Goal: Communication & Community: Answer question/provide support

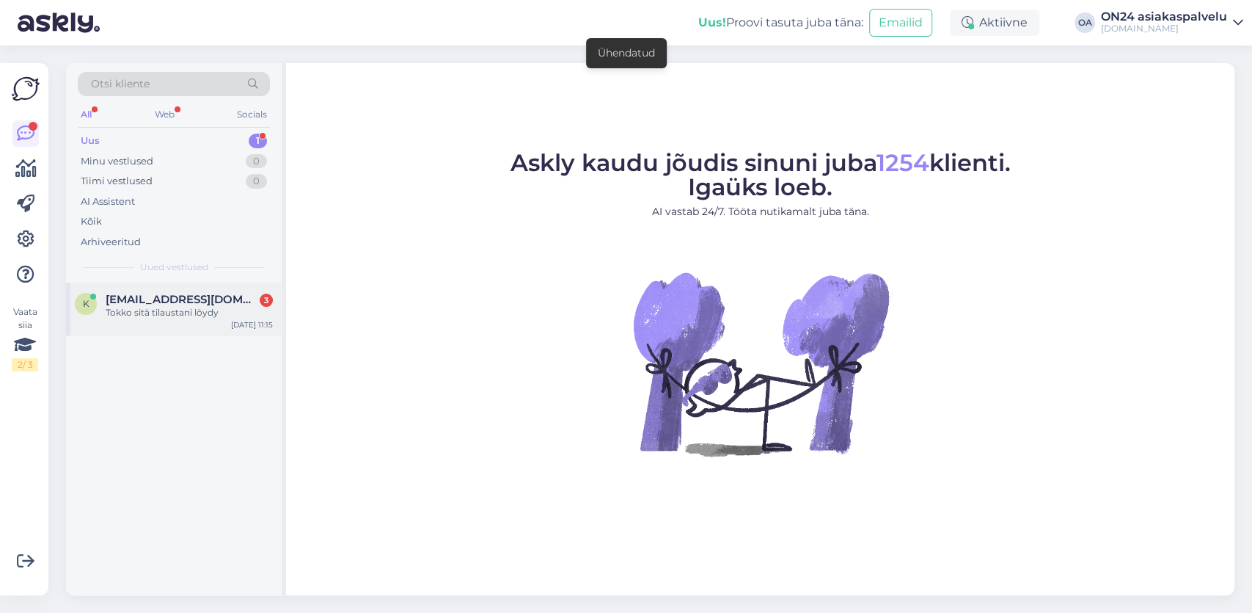
click at [172, 308] on div "Tokko sitä tilaustani löydy" at bounding box center [189, 312] width 167 height 13
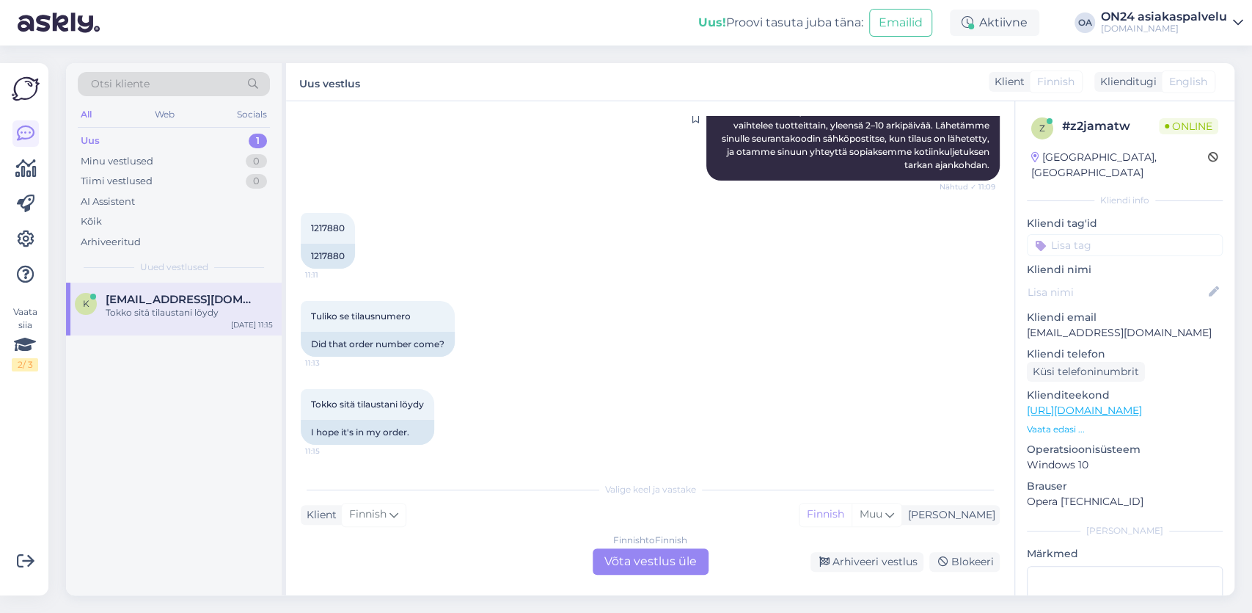
scroll to position [80, 0]
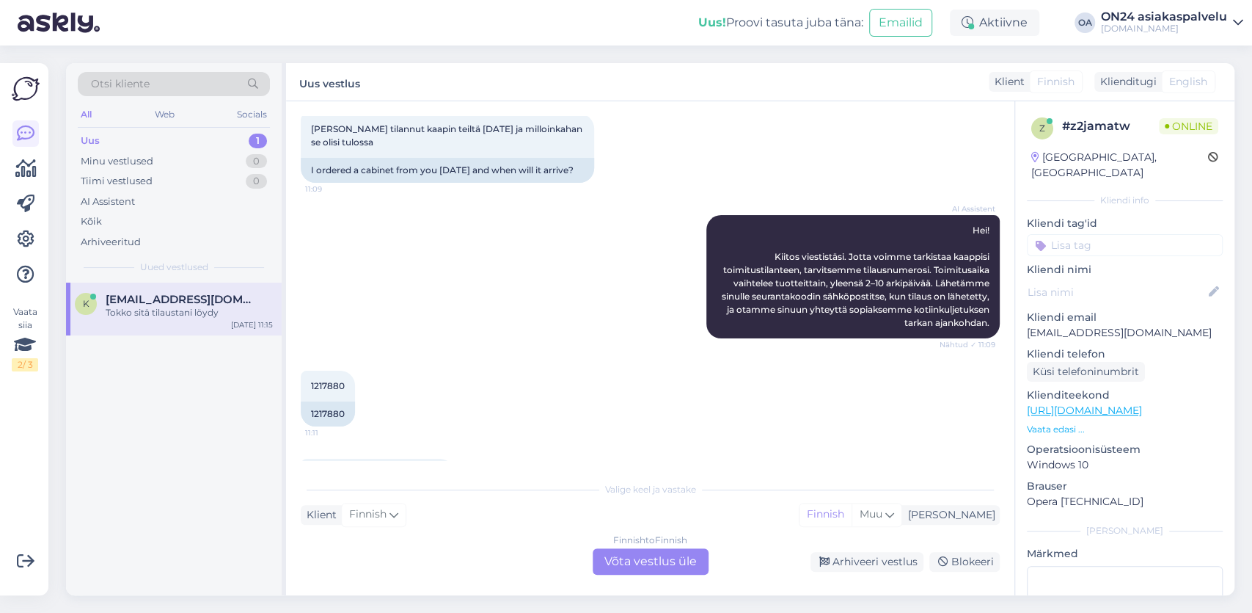
click at [665, 561] on div "Finnish to Finnish Võta vestlus üle" at bounding box center [651, 561] width 116 height 26
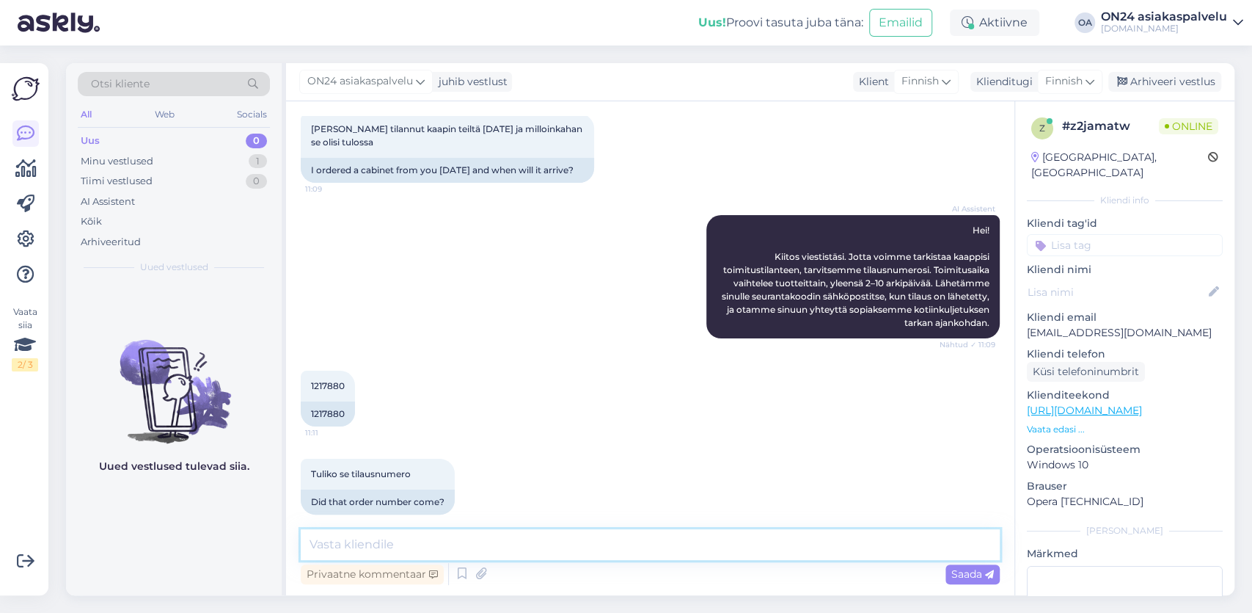
click at [332, 532] on textarea at bounding box center [650, 544] width 699 height 31
paste textarea "[DATE] 09:49"
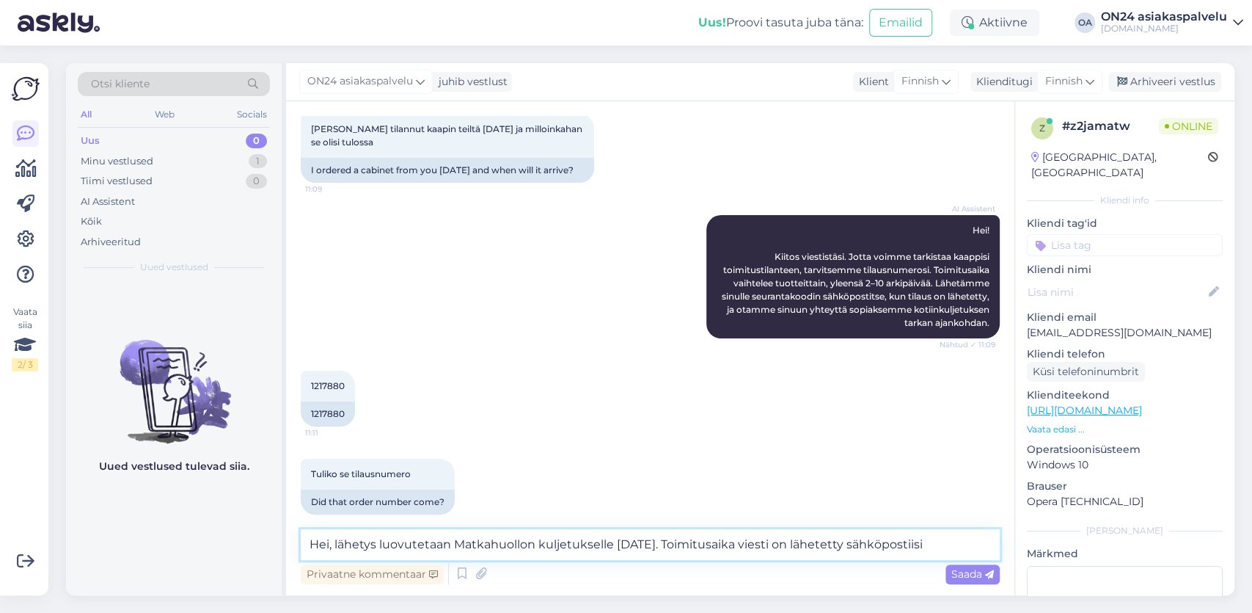
paste textarea "[DATE] 09:49"
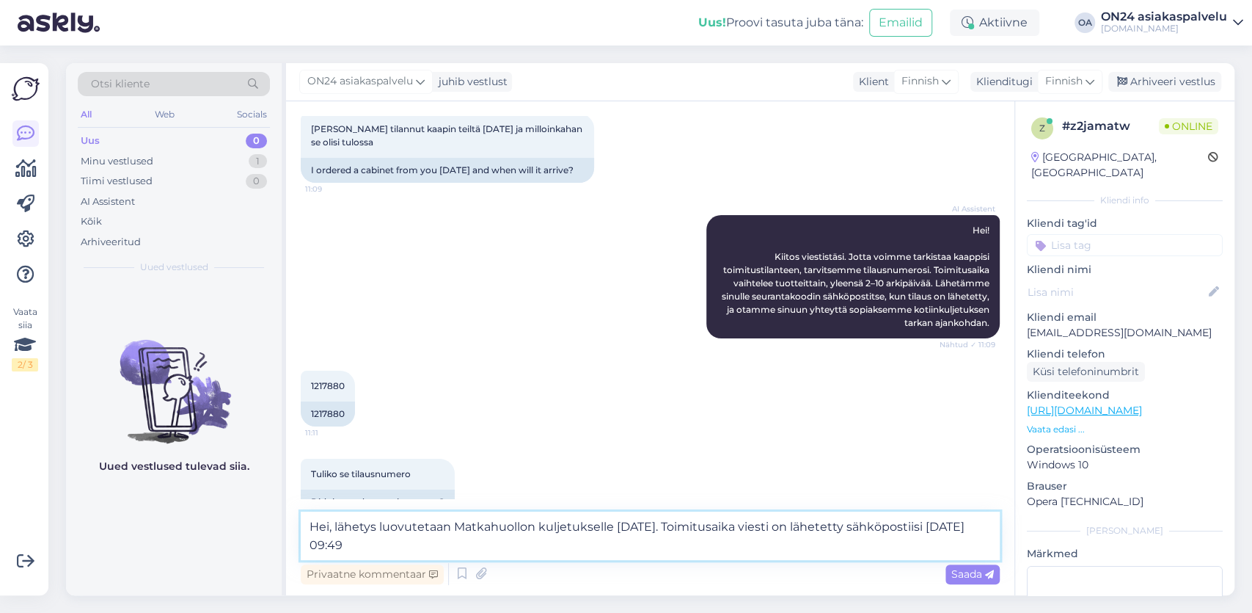
scroll to position [0, 0]
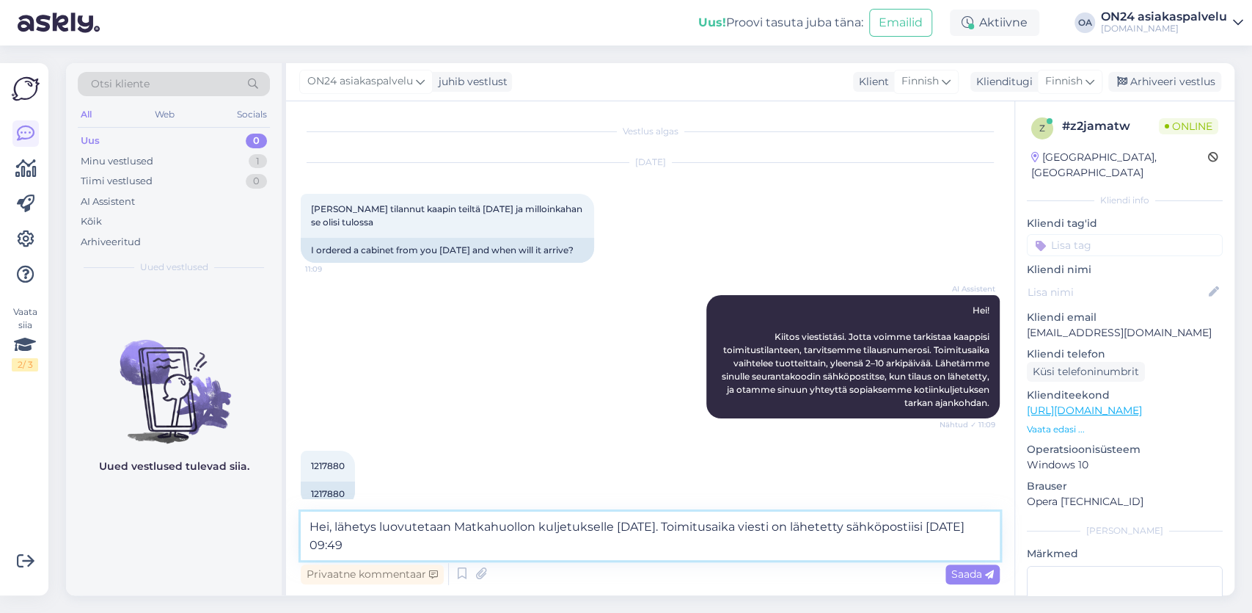
click at [968, 528] on textarea "Hei, lähetys luovutetaan Matkahuollon kuljetukselle [DATE]. Toimitusaika viesti…" at bounding box center [650, 535] width 699 height 48
paste textarea "[EMAIL_ADDRESS][DOMAIN_NAME]"
click at [556, 549] on textarea "Hei, lähetys luovutetaan Matkahuollon kuljetukselle [DATE]. Toimitusaika viesti…" at bounding box center [650, 535] width 699 height 48
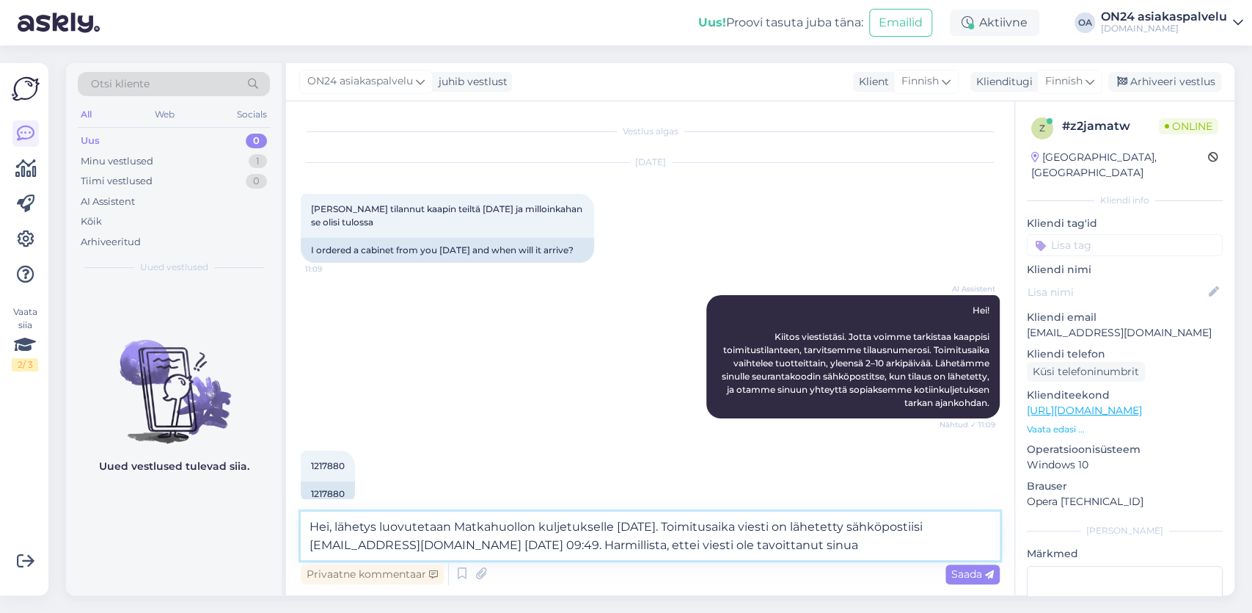
type textarea "Hei, lähetys luovutetaan Matkahuollon kuljetukselle [DATE]. Toimitusaika viesti…"
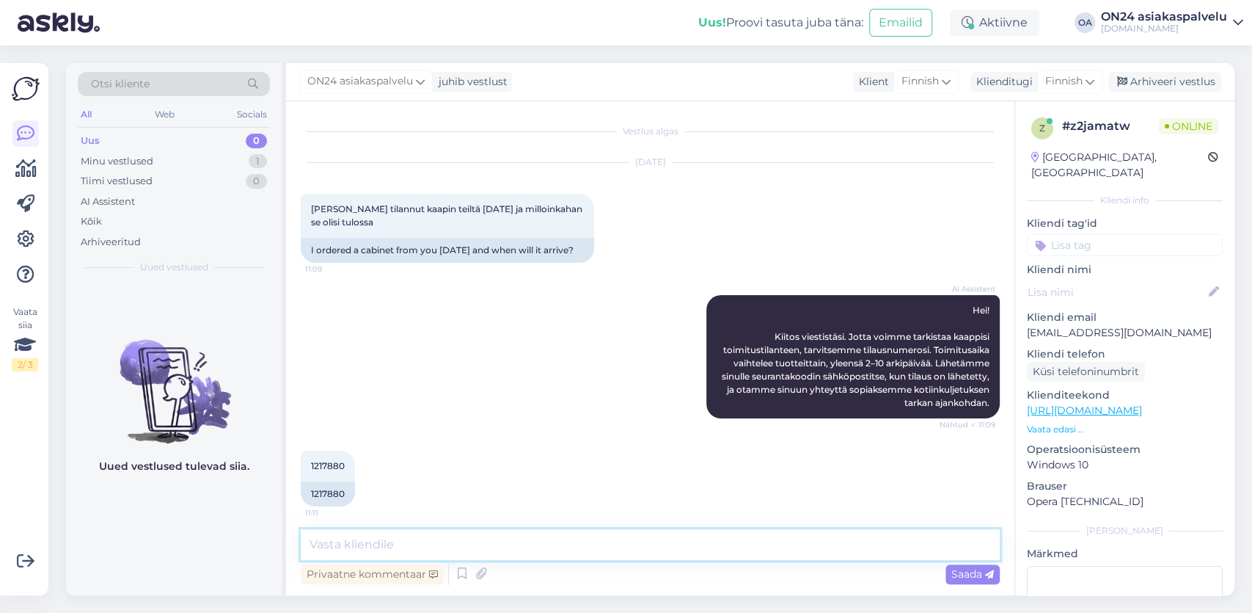
scroll to position [298, 0]
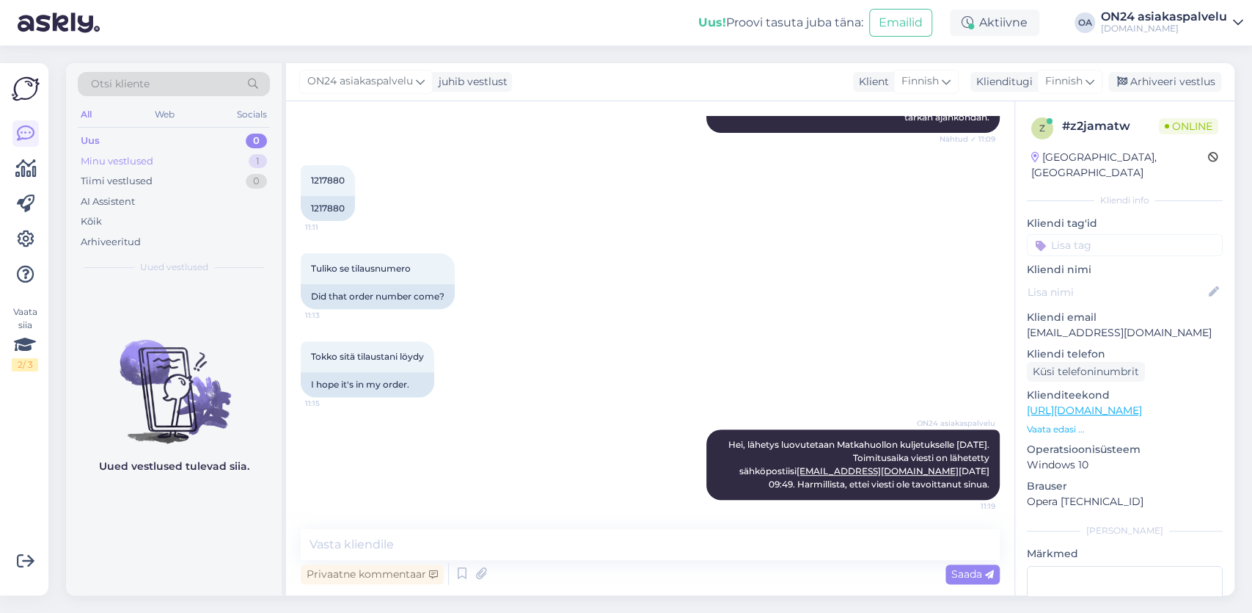
click at [254, 161] on div "1" at bounding box center [258, 161] width 18 height 15
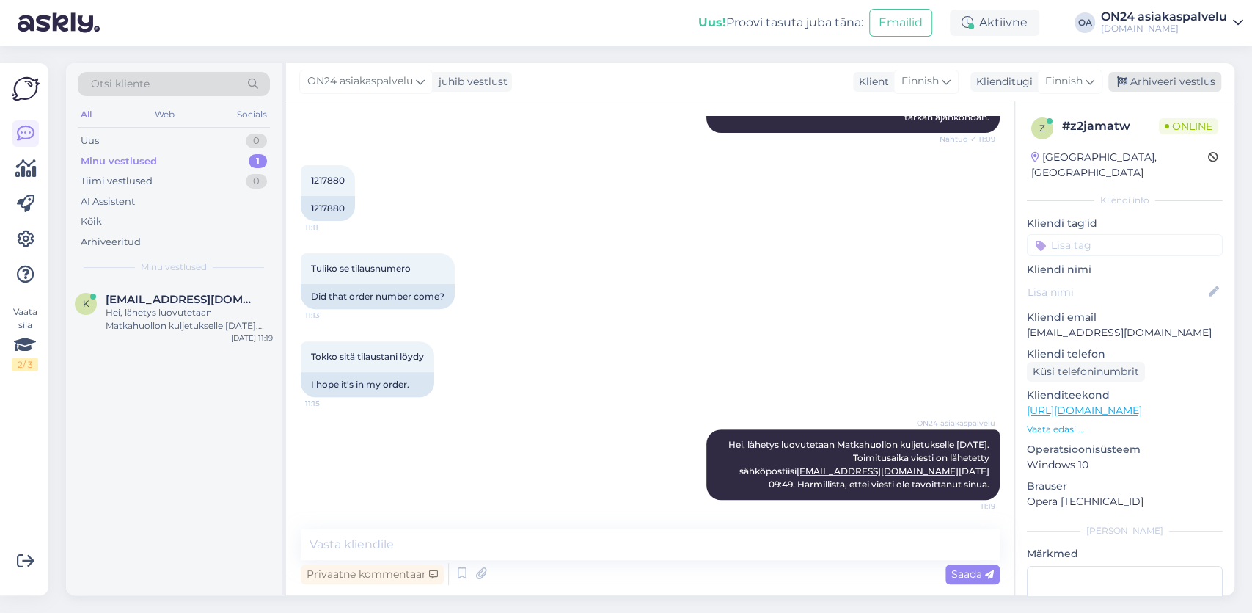
click at [1156, 81] on div "Arhiveeri vestlus" at bounding box center [1165, 82] width 113 height 20
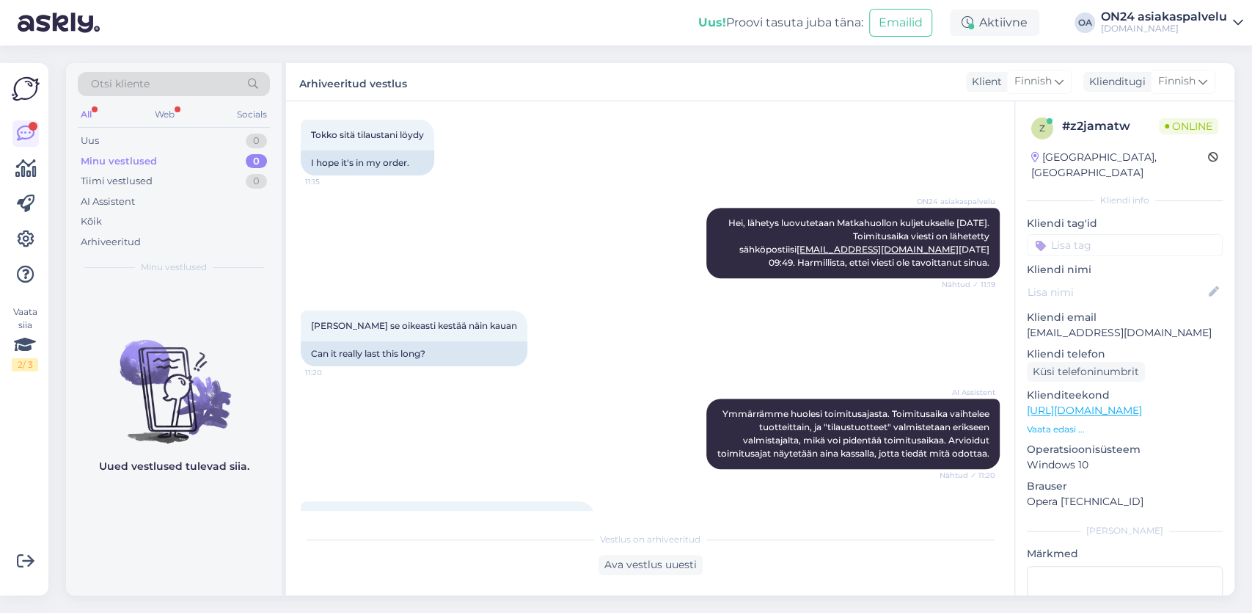
scroll to position [711, 0]
